Goal: Task Accomplishment & Management: Use online tool/utility

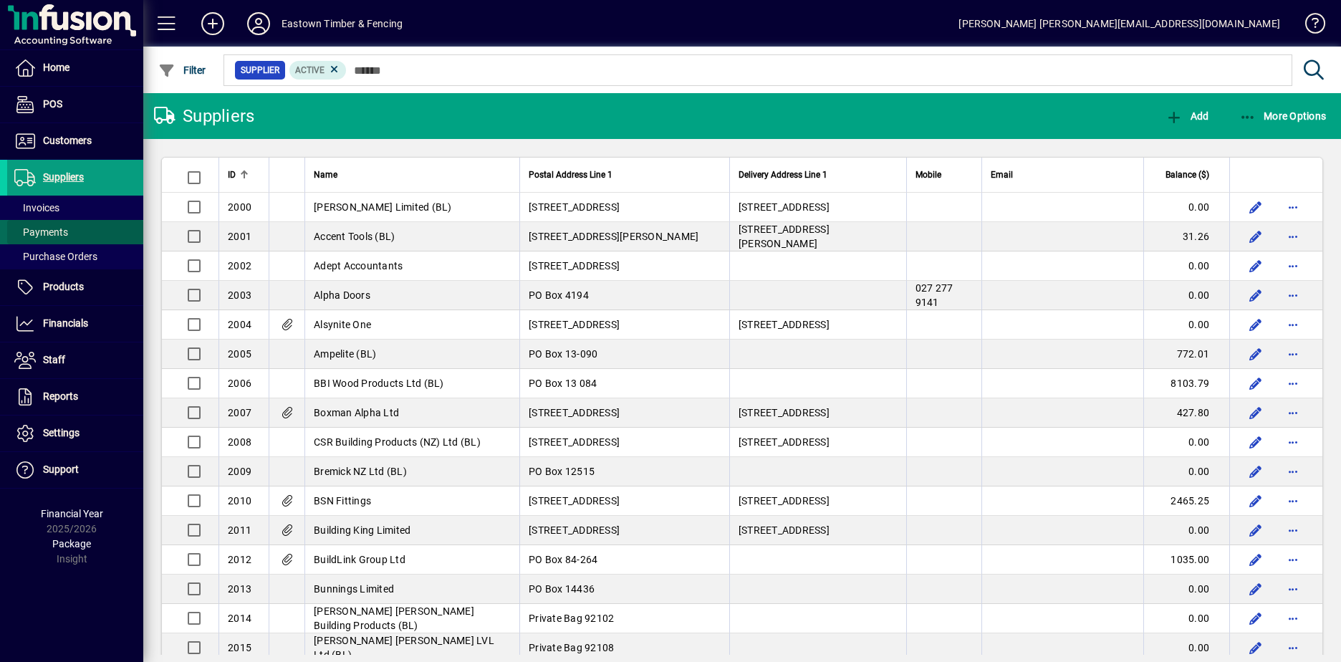
click at [47, 226] on span "Payments" at bounding box center [37, 232] width 61 height 15
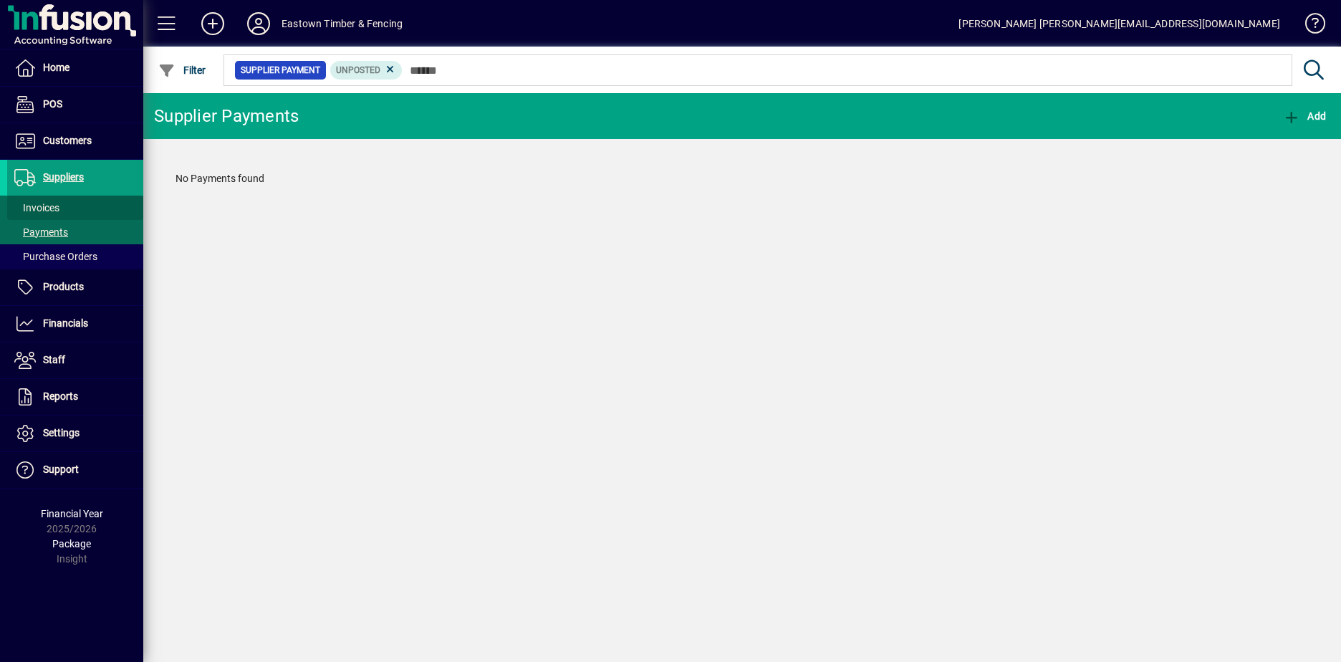
click at [29, 201] on span "Invoices" at bounding box center [33, 208] width 52 height 15
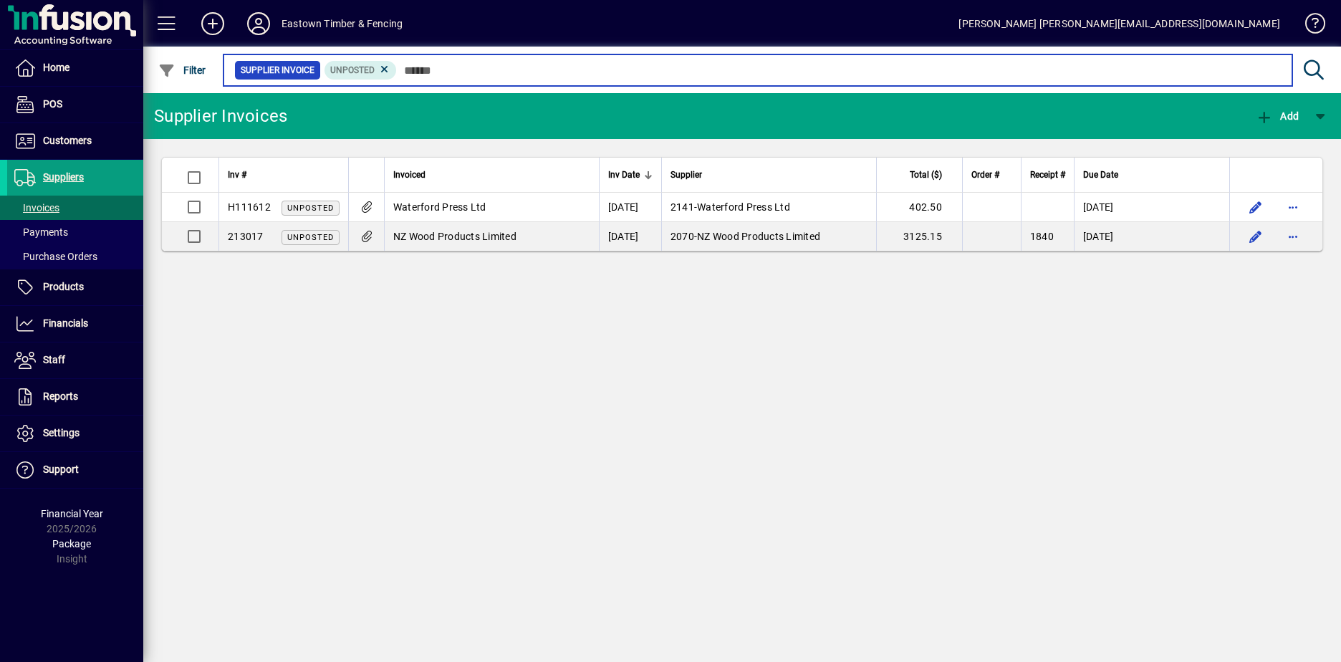
click at [440, 69] on input "text" at bounding box center [839, 70] width 884 height 20
click at [428, 76] on input "text" at bounding box center [839, 70] width 884 height 20
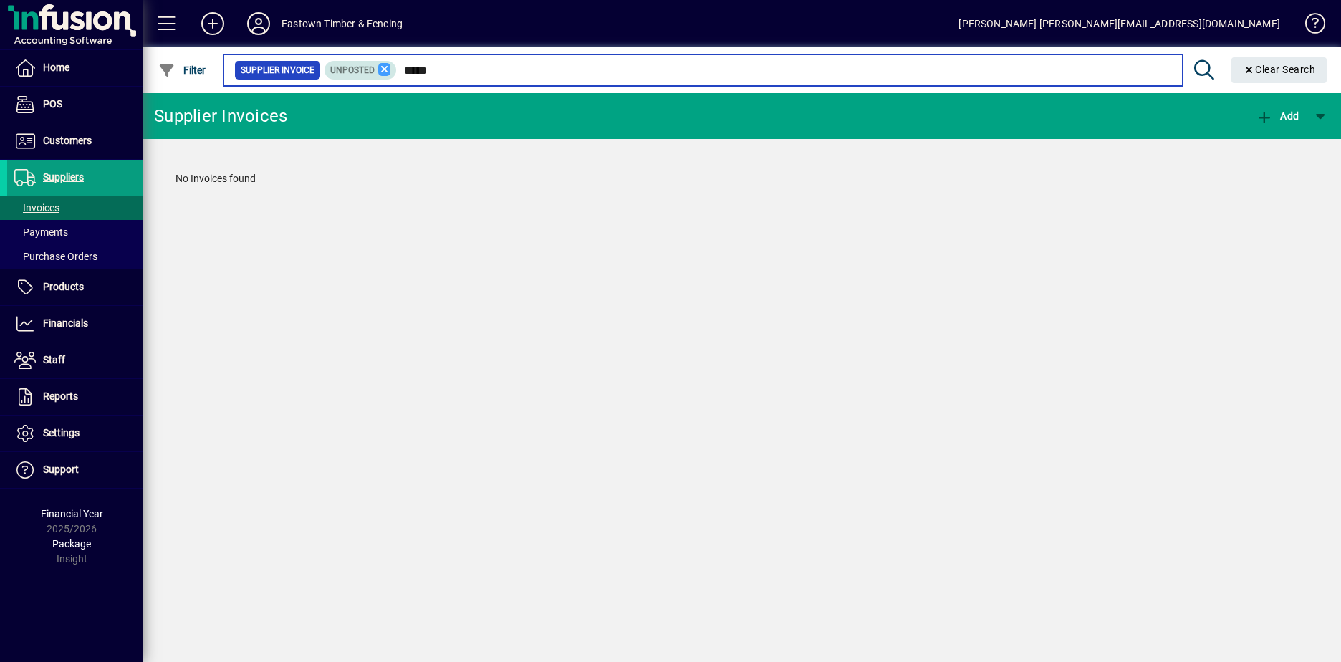
type input "*****"
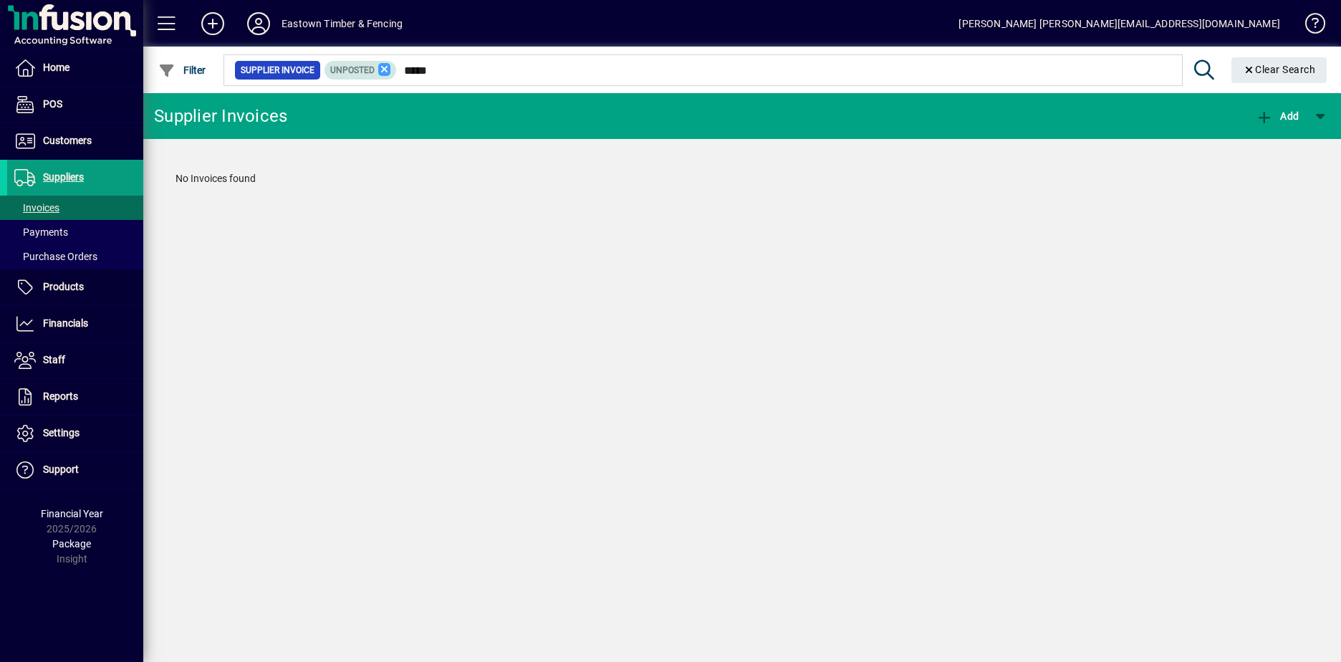
click at [379, 72] on icon at bounding box center [384, 69] width 13 height 13
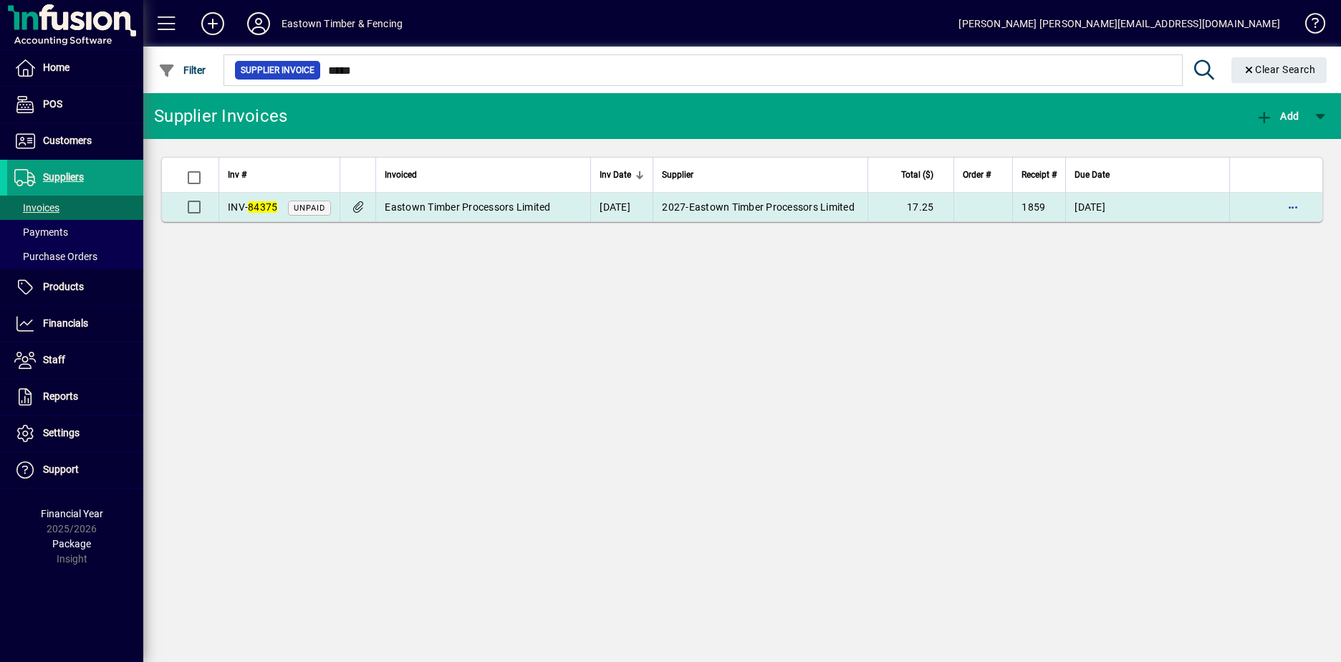
click at [360, 208] on icon at bounding box center [357, 207] width 15 height 12
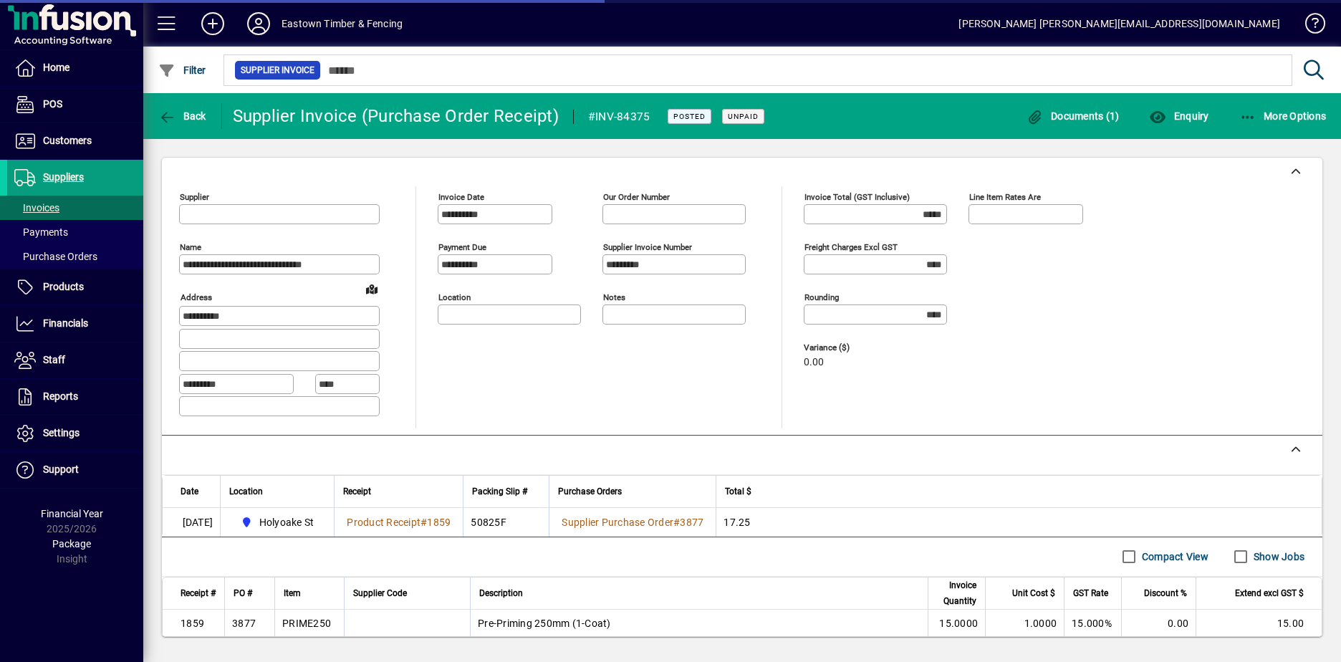
type input "**********"
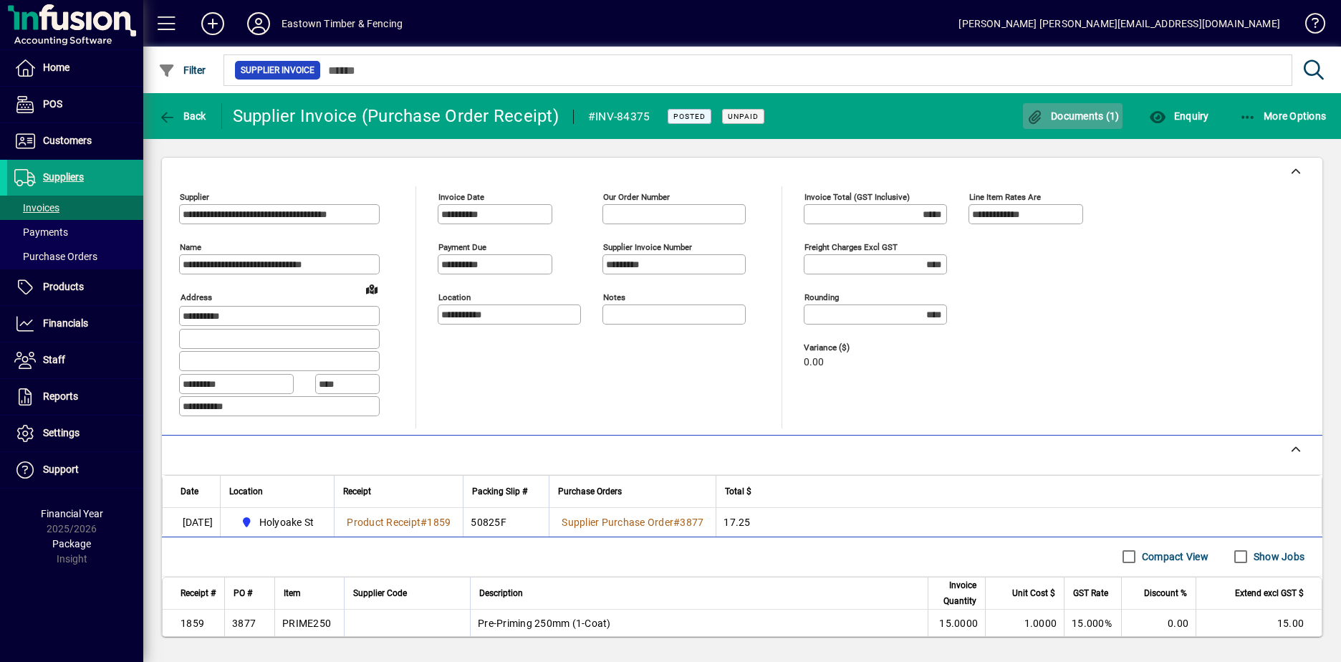
click at [1085, 111] on span "Documents (1)" at bounding box center [1073, 115] width 93 height 11
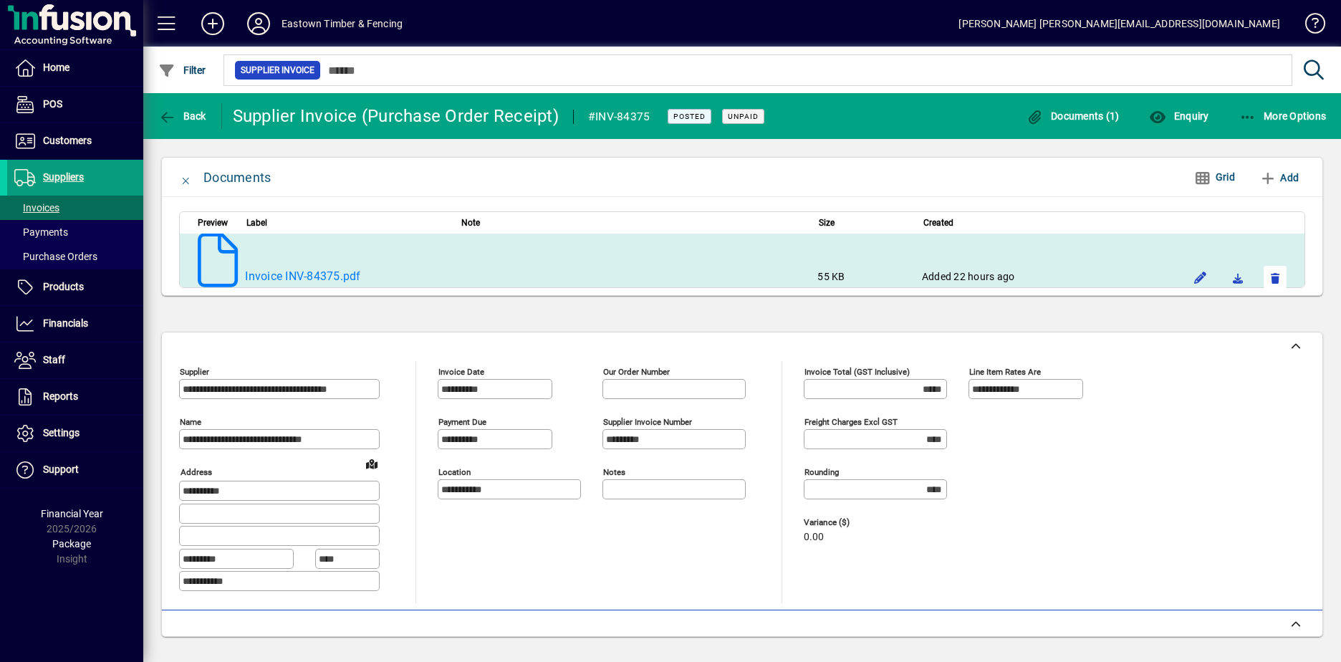
click at [1269, 278] on span "button" at bounding box center [1275, 277] width 34 height 34
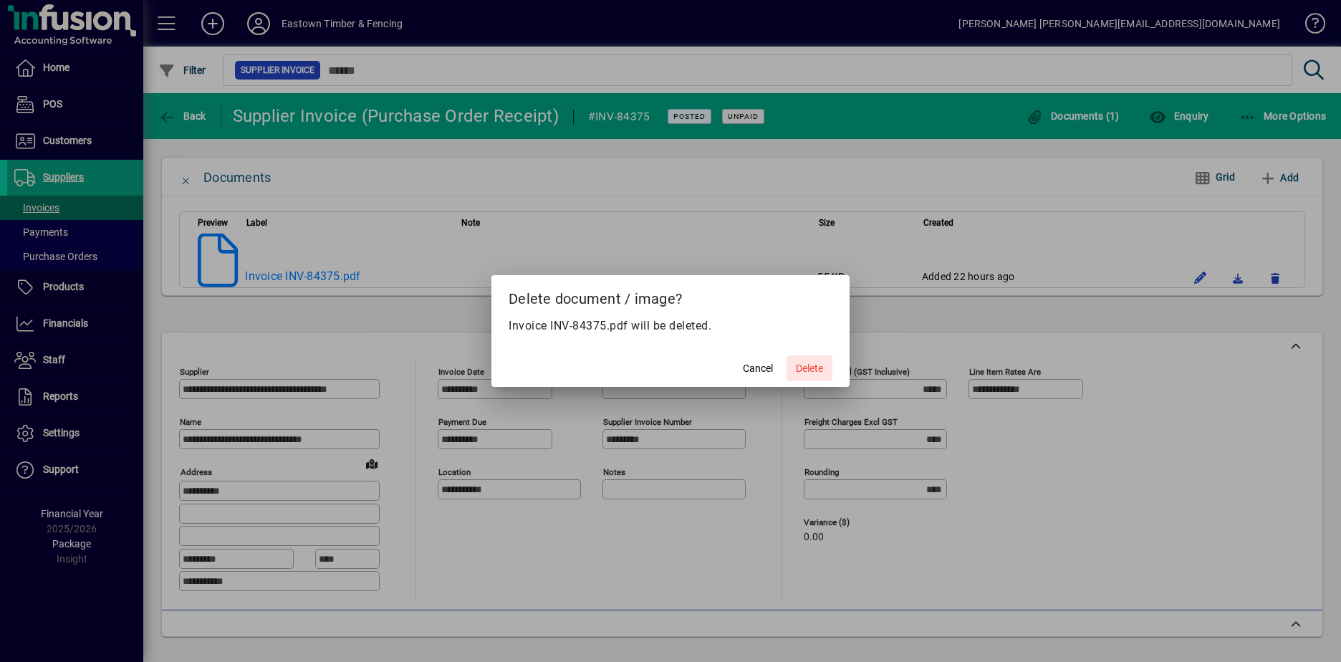
click at [812, 369] on span "Delete" at bounding box center [809, 368] width 27 height 15
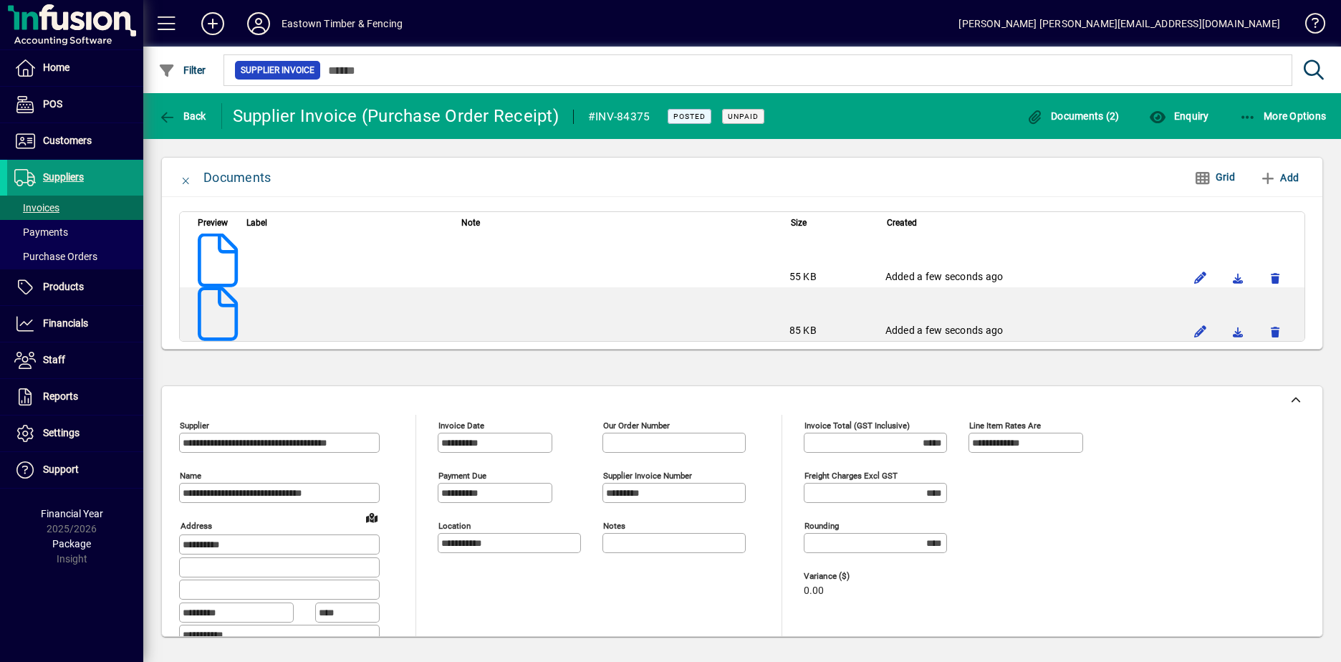
click at [59, 180] on span "Suppliers" at bounding box center [63, 176] width 41 height 11
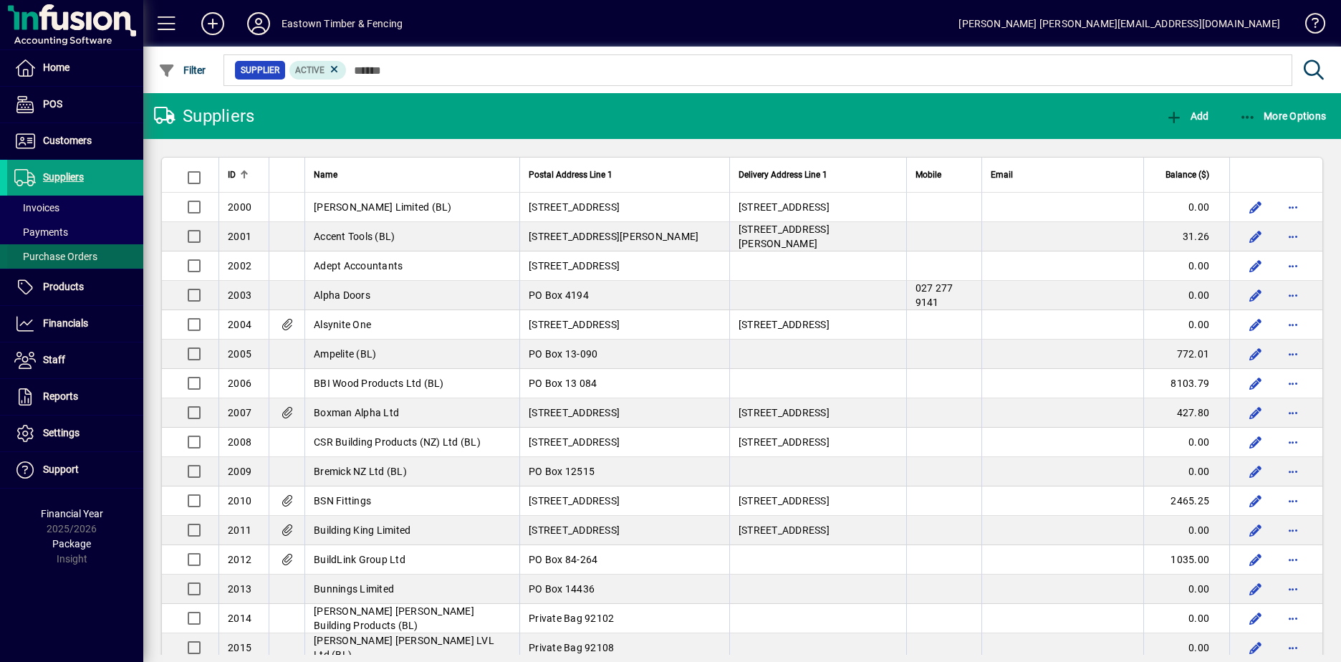
click at [41, 251] on span "Purchase Orders" at bounding box center [52, 256] width 90 height 15
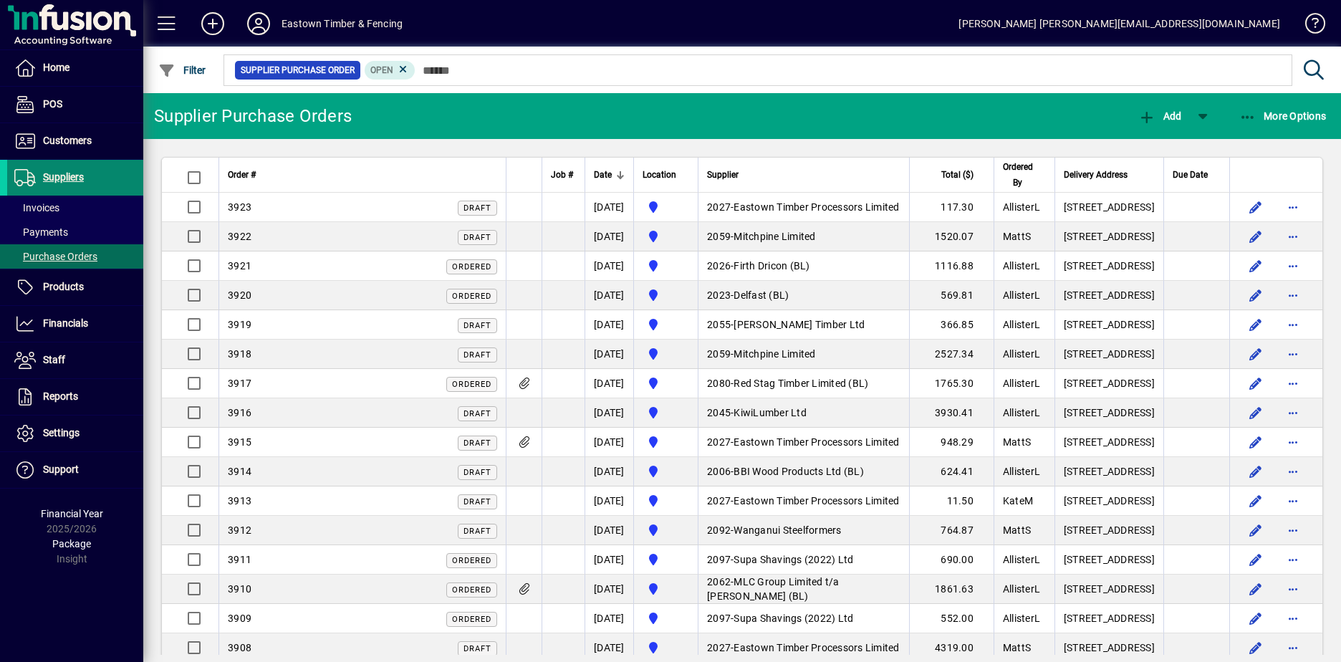
click at [48, 174] on span "Suppliers" at bounding box center [63, 176] width 41 height 11
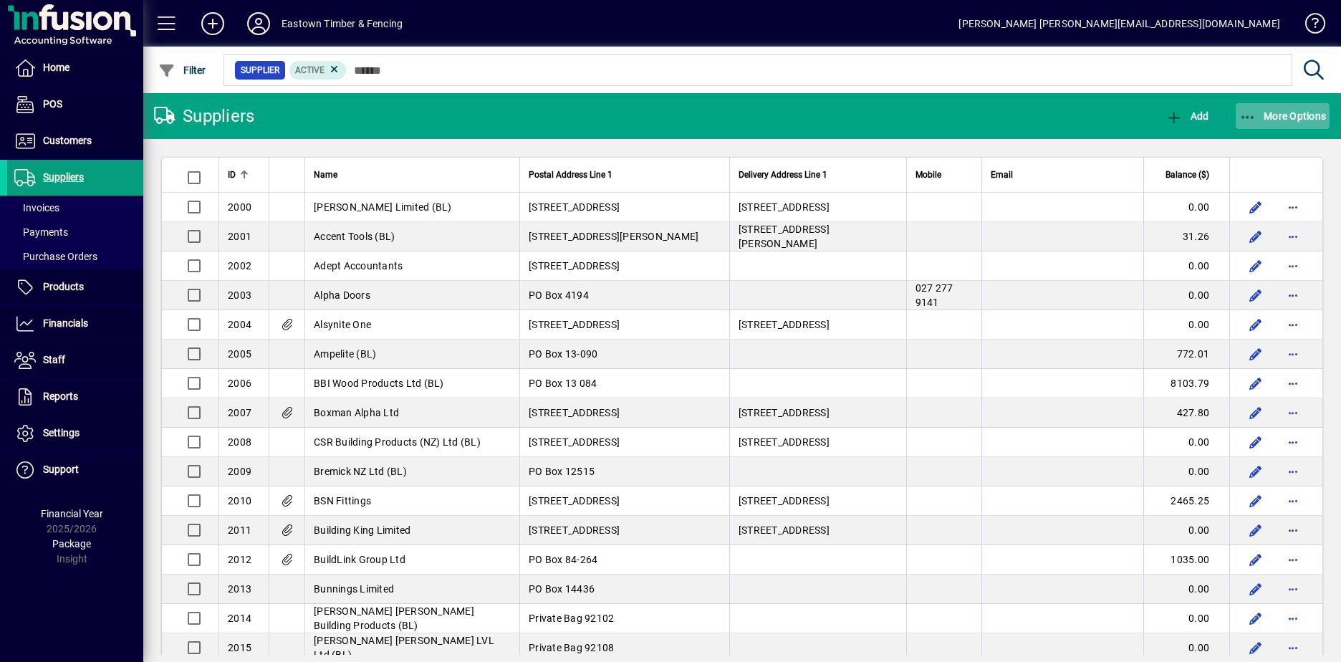
click at [1274, 114] on span "More Options" at bounding box center [1282, 115] width 87 height 11
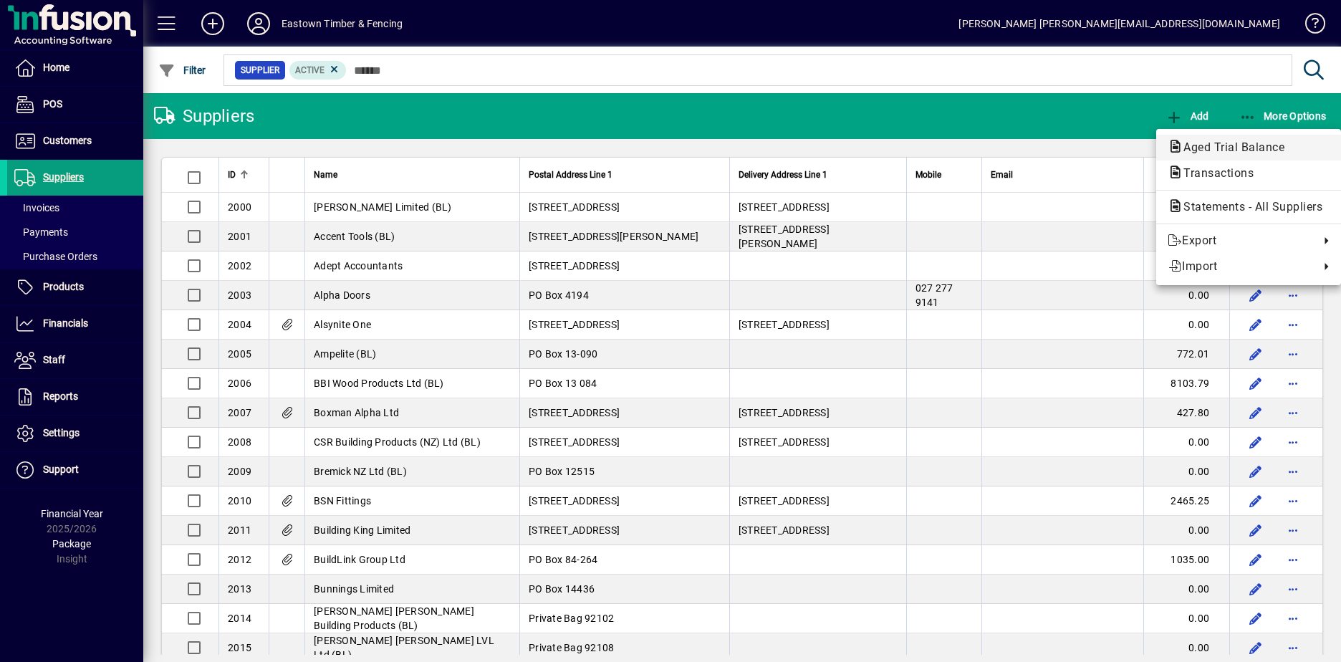
click at [1248, 144] on span "Aged Trial Balance" at bounding box center [1230, 147] width 124 height 14
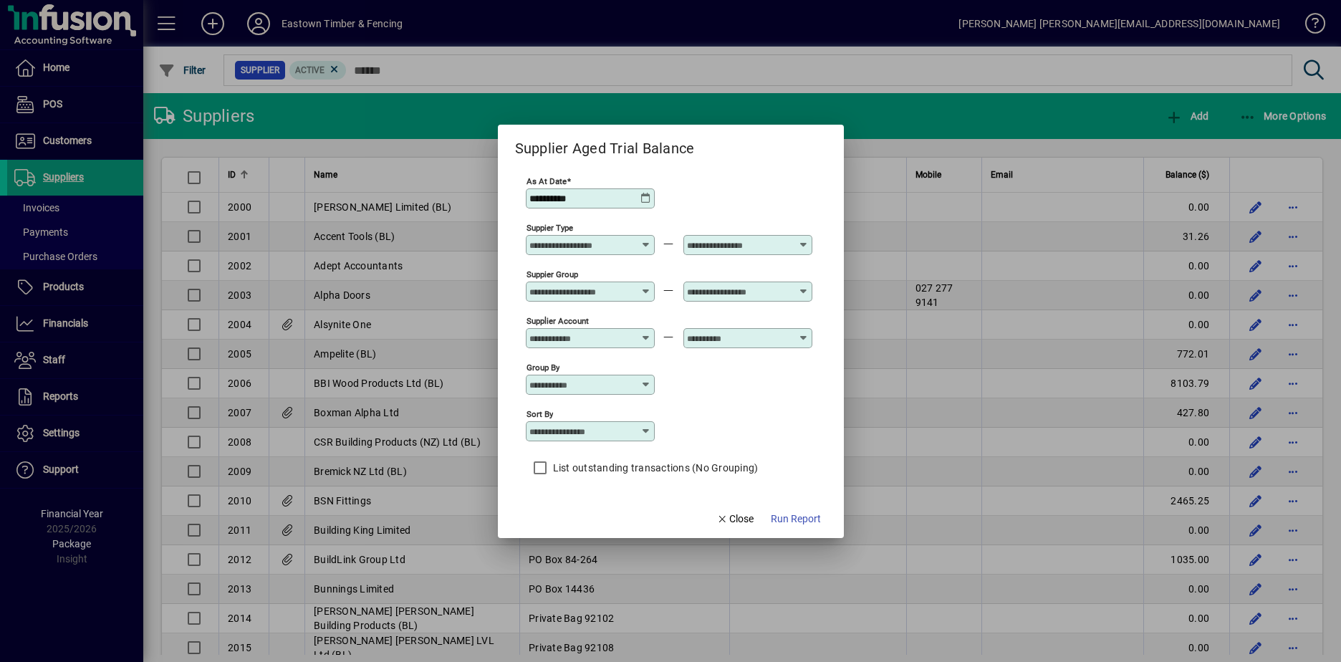
click at [549, 298] on div "Suppier Group" at bounding box center [590, 292] width 129 height 20
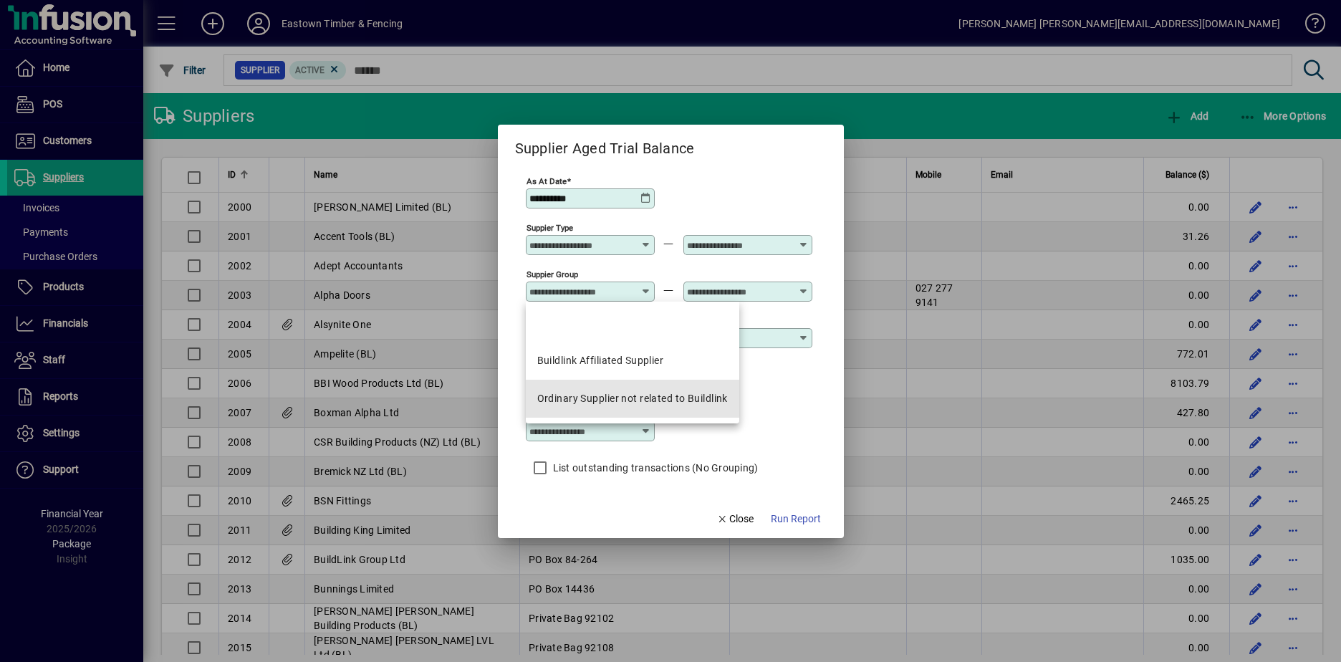
click at [549, 395] on div "Ordinary Supplier not related to Buildlink" at bounding box center [632, 398] width 191 height 15
type input "**********"
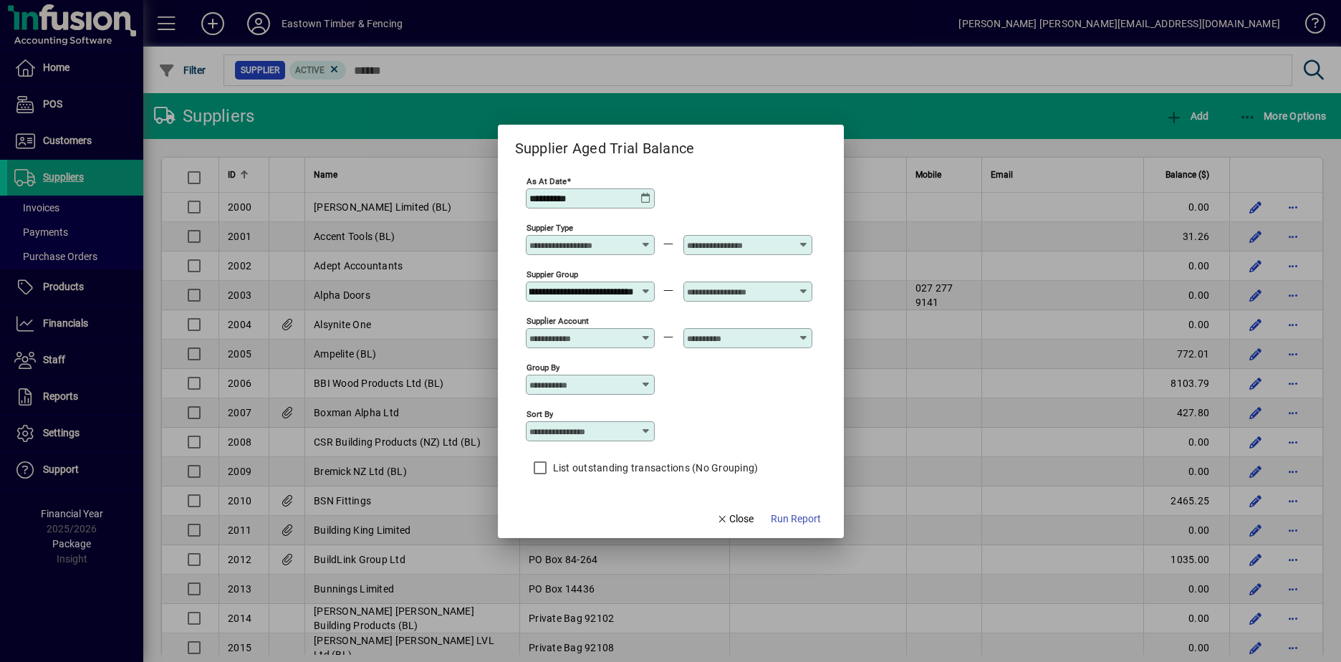
click at [769, 293] on input "text" at bounding box center [739, 291] width 105 height 11
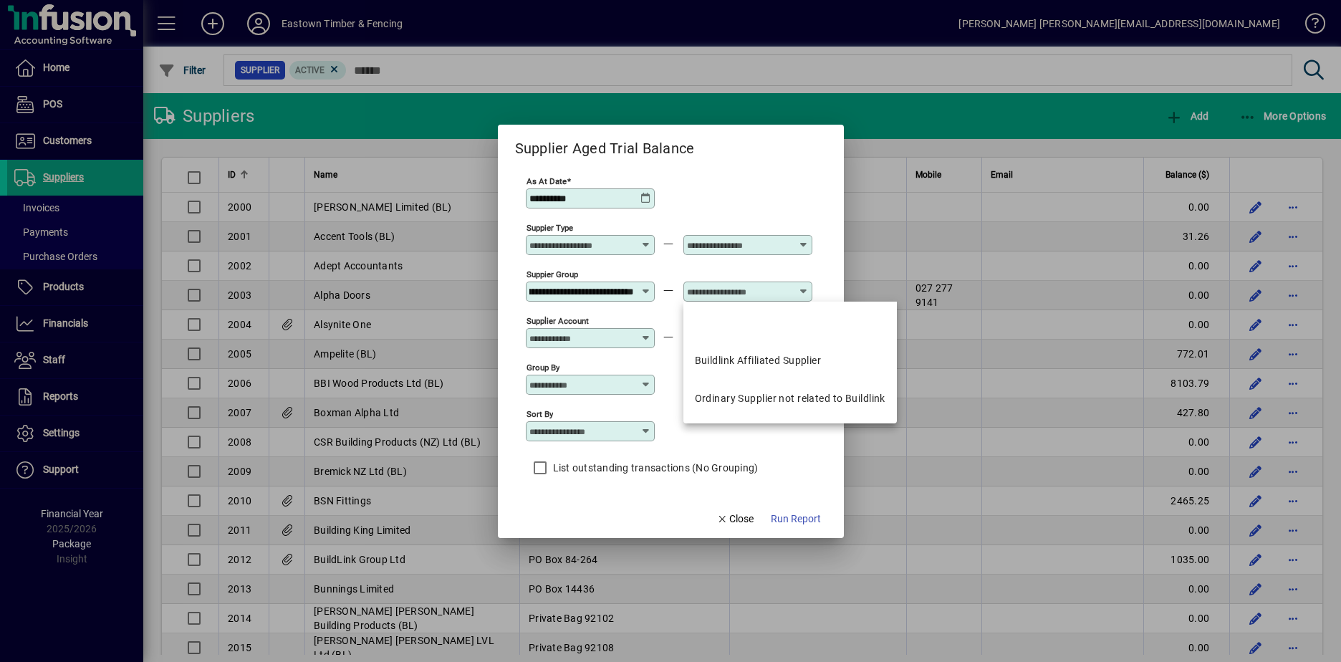
scroll to position [0, 0]
click at [717, 393] on div "Ordinary Supplier not related to Buildlink" at bounding box center [790, 398] width 191 height 15
type input "**********"
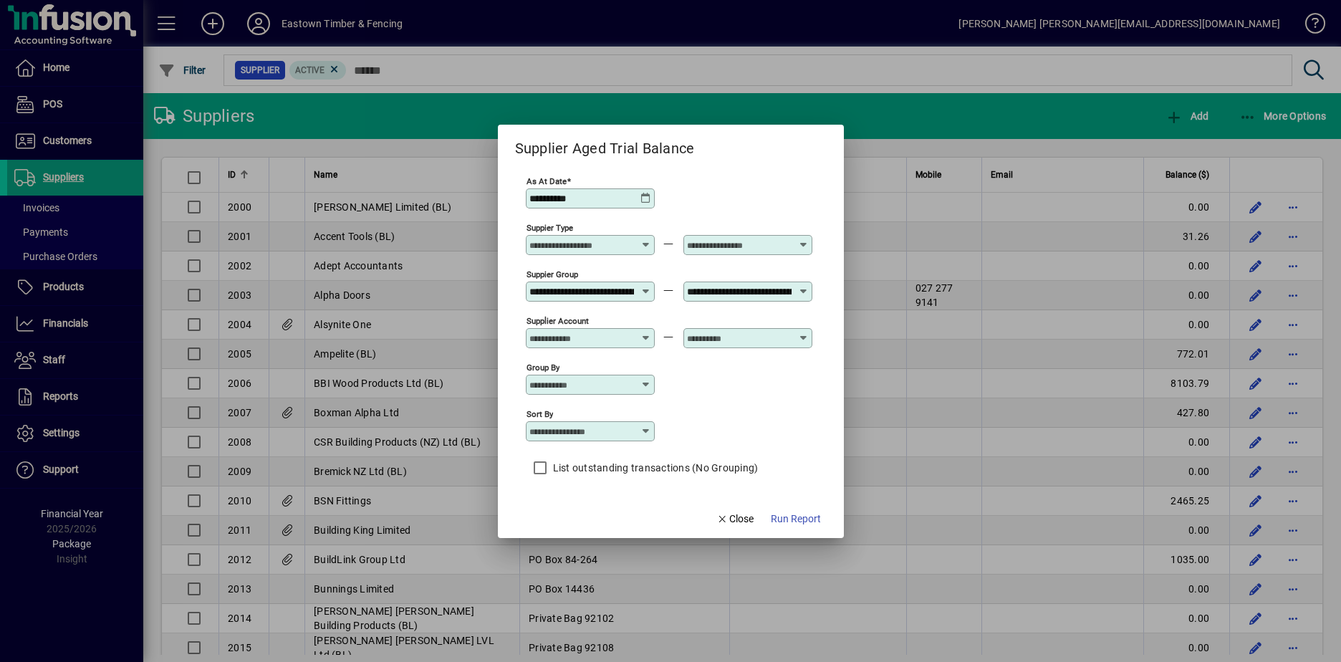
scroll to position [0, 84]
click at [544, 434] on input "Sort by" at bounding box center [584, 431] width 111 height 11
click at [552, 517] on div "Supplier Name" at bounding box center [571, 518] width 69 height 15
type input "**********"
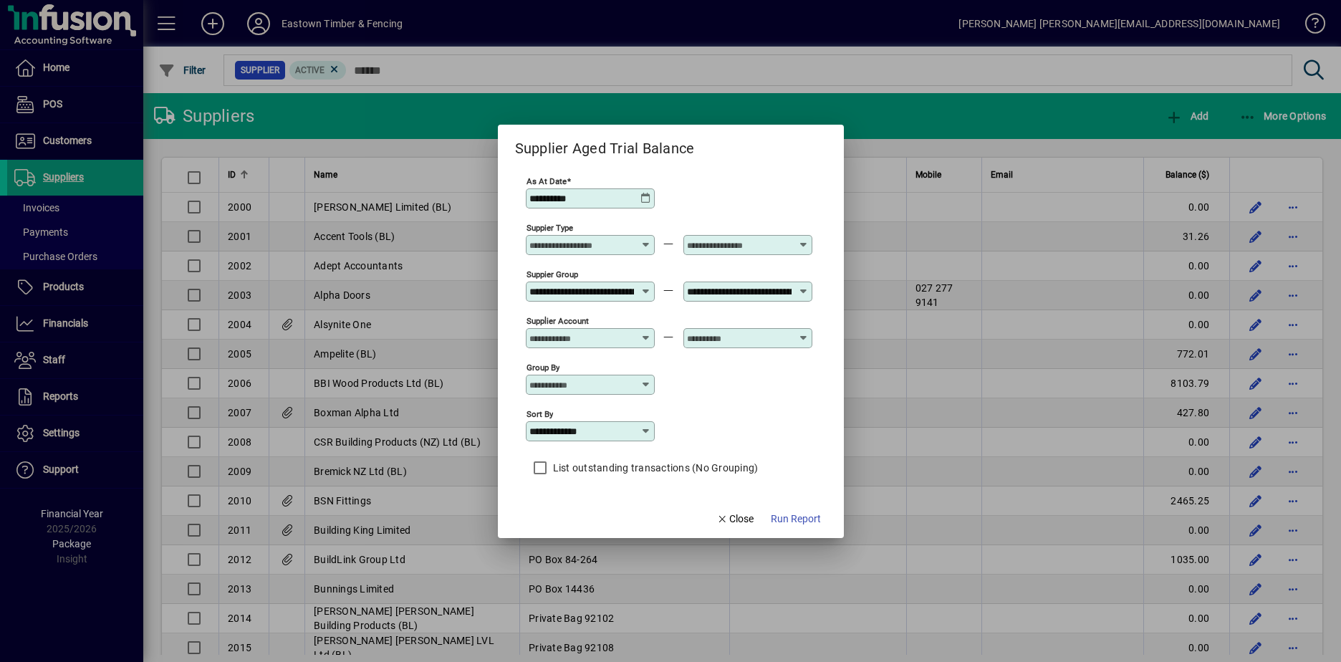
click at [776, 519] on span "Run Report" at bounding box center [796, 518] width 50 height 15
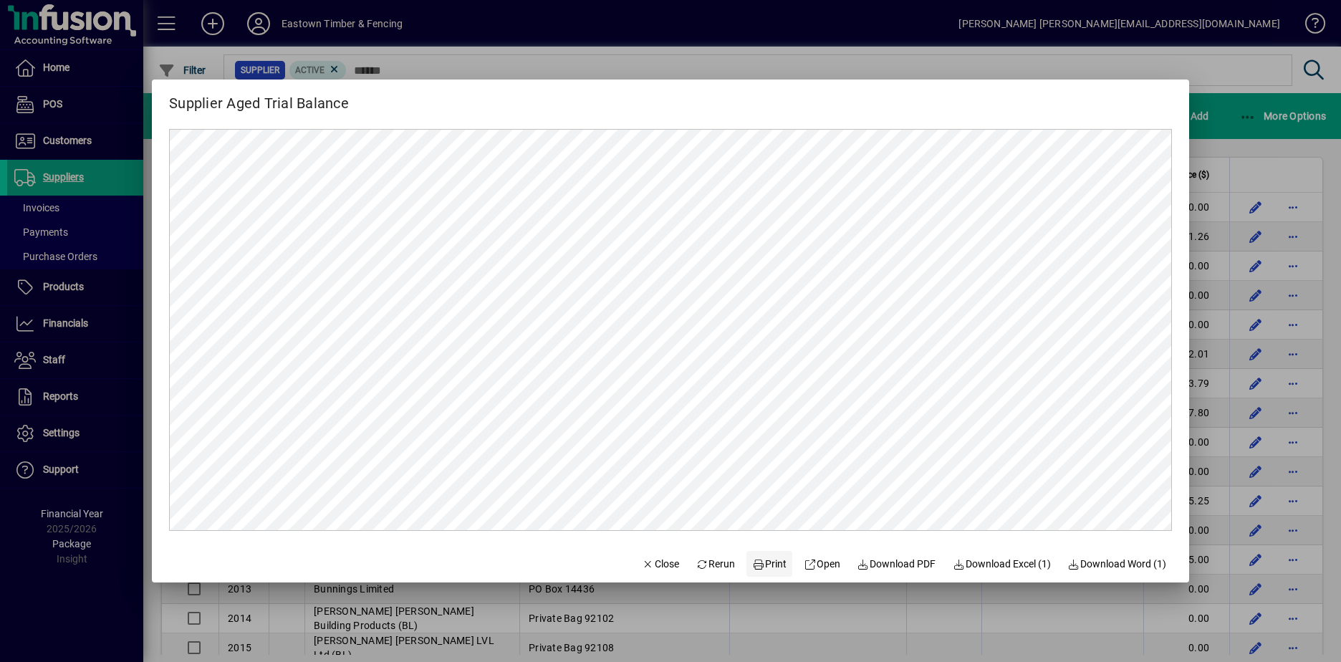
click at [761, 562] on span "Print" at bounding box center [769, 564] width 34 height 15
